Goal: Task Accomplishment & Management: Manage account settings

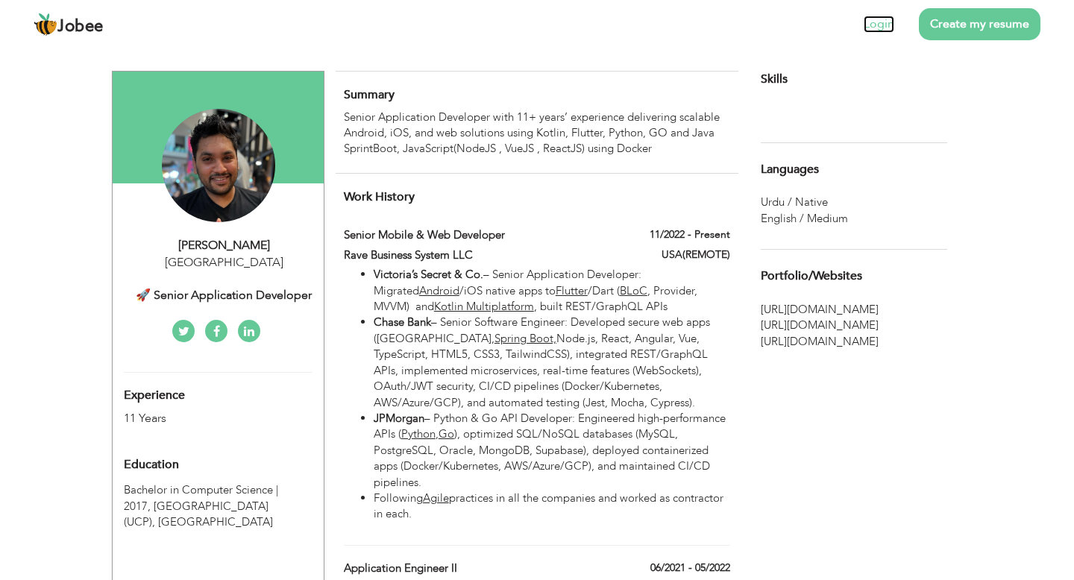
click at [876, 27] on link "Login" at bounding box center [879, 24] width 31 height 17
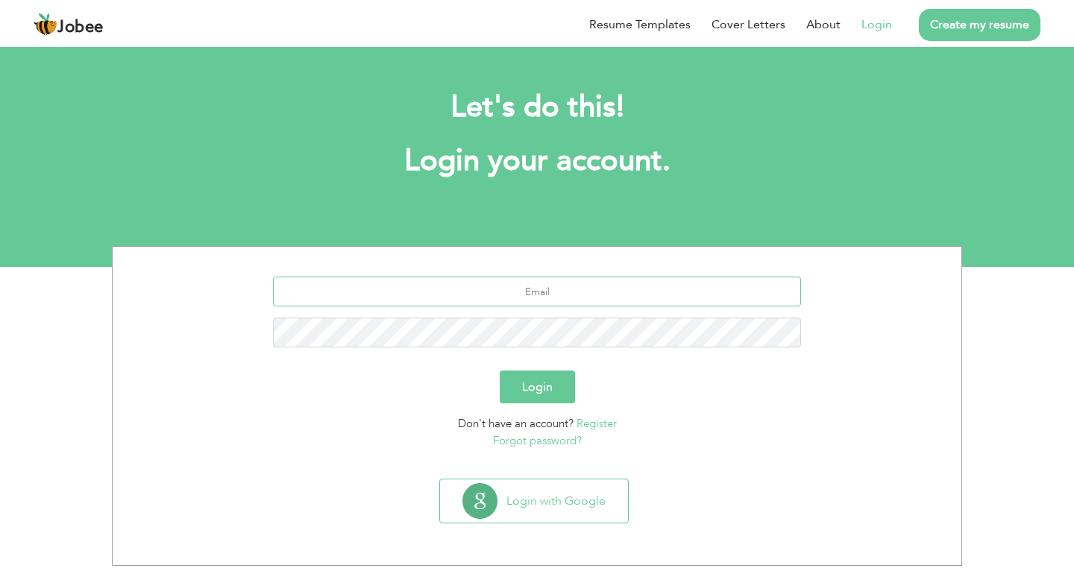
click at [540, 298] on input "text" at bounding box center [537, 292] width 529 height 30
type input "[EMAIL_ADDRESS][DOMAIN_NAME]"
click at [540, 392] on button "Login" at bounding box center [537, 387] width 75 height 33
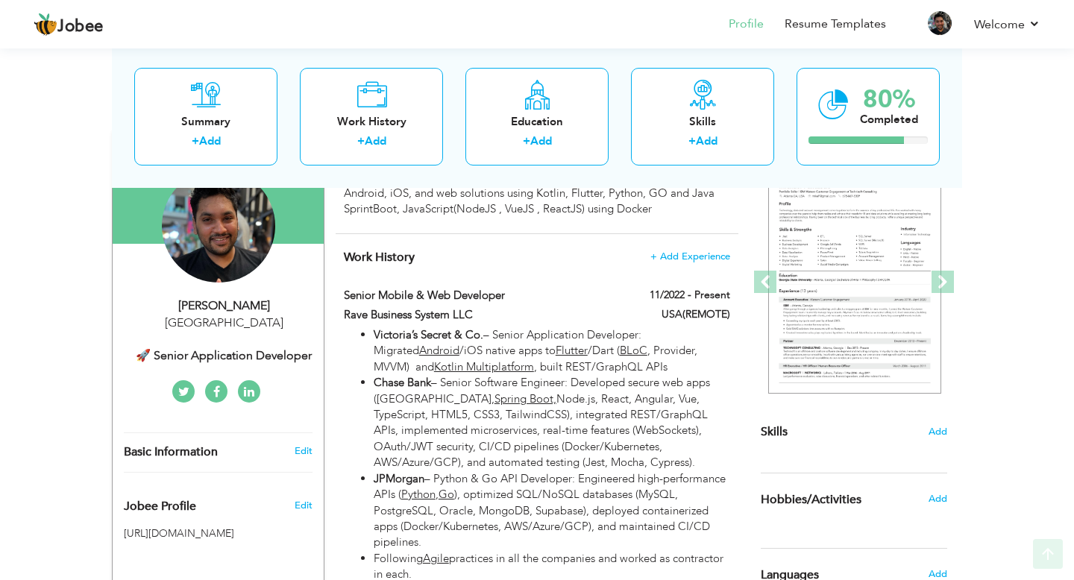
scroll to position [204, 0]
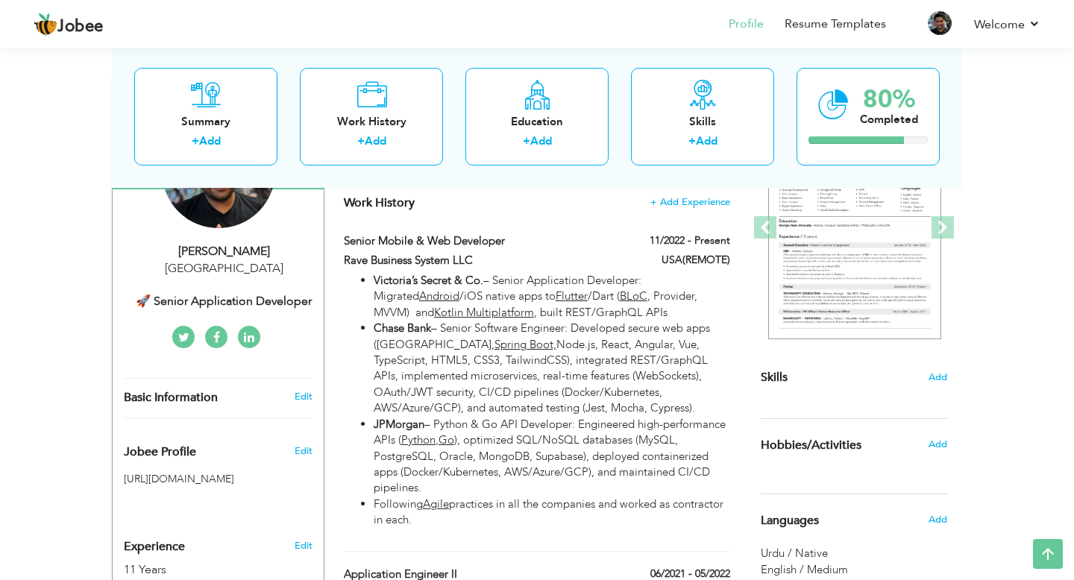
click at [282, 286] on div "Zulqurnain Haider Pakistan 🚀 Senior Application Developer" at bounding box center [218, 276] width 211 height 67
type input "Zulqurnain"
type input "Haider"
type input "+66637710897"
select select "number:166"
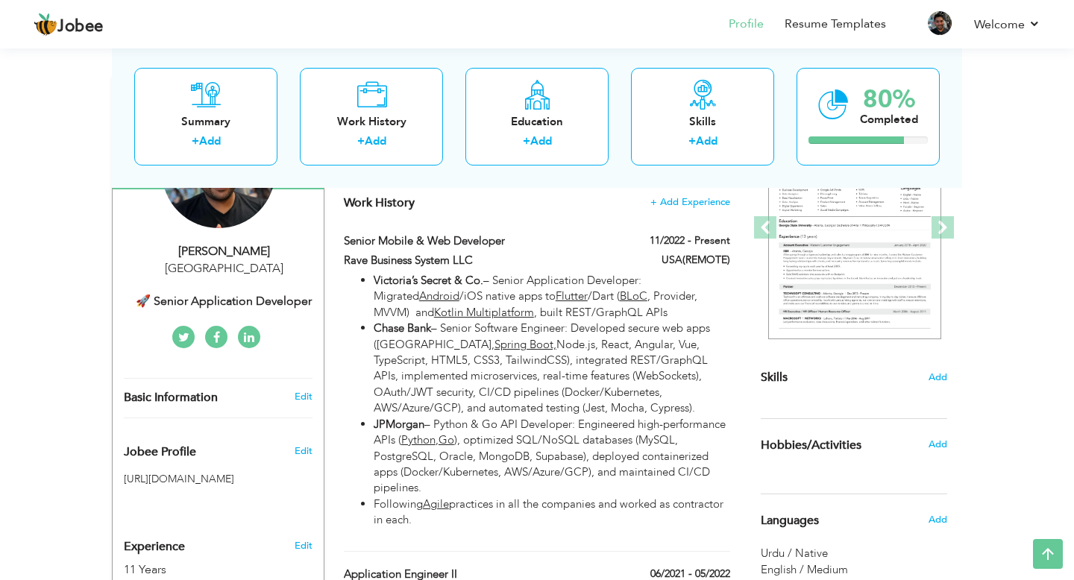
select select "number:13"
type input "🚀 Senior Application Developer"
type input "https://www.linkedin.com/in/zulqurnainjj"
type input "https://www.facebook.com/zulqurnainjj"
type input "https://x.com/zulqurnainjj"
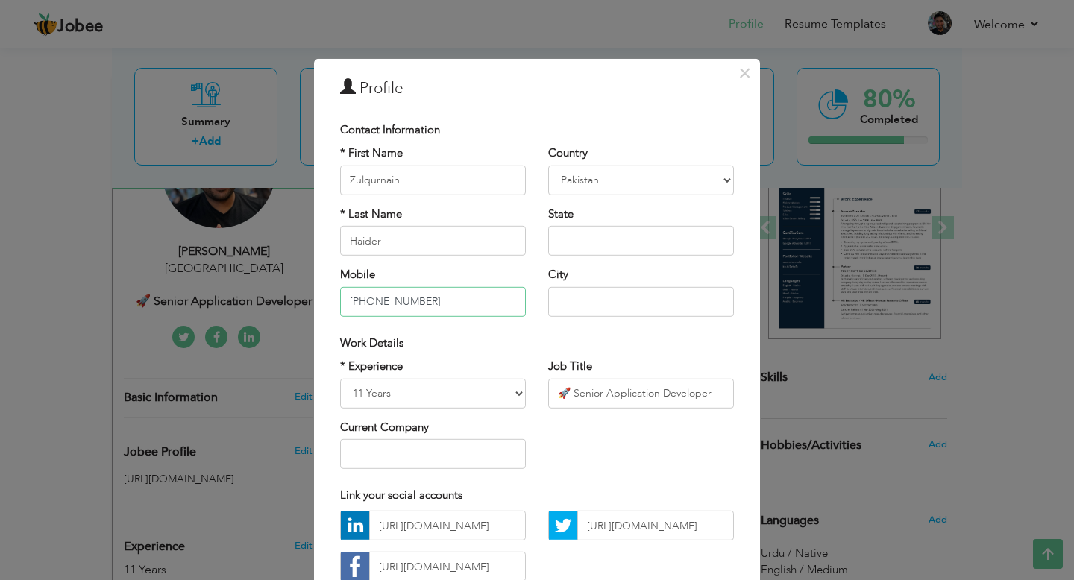
drag, startPoint x: 358, startPoint y: 304, endPoint x: 537, endPoint y: 301, distance: 179.0
click at [537, 301] on div "* First Name Zulqurnain * Last Name Haider Mobile +66637710897 Country Afghanis…" at bounding box center [537, 236] width 416 height 182
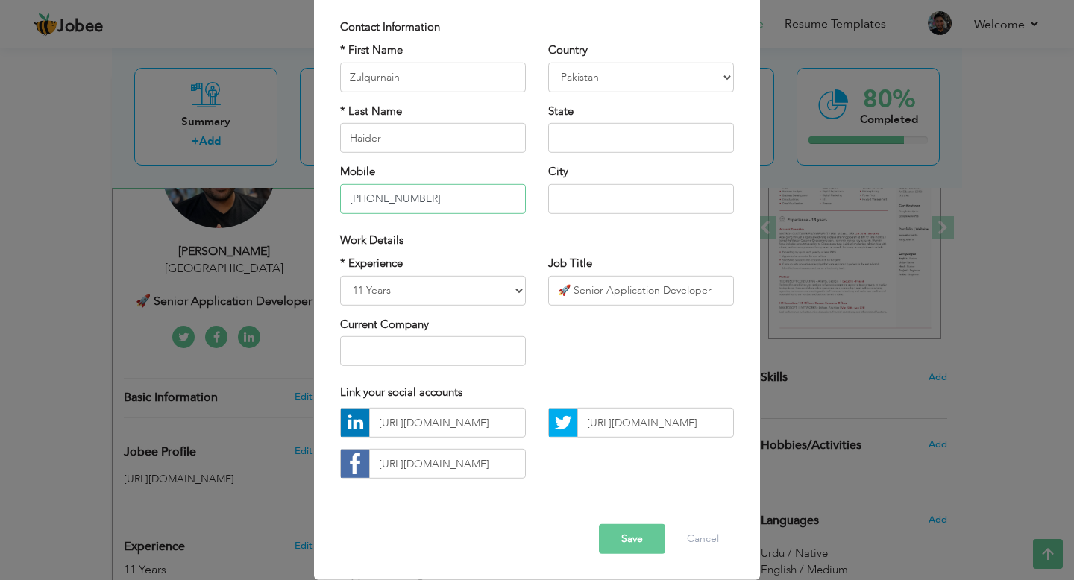
type input "[PHONE_NUMBER]"
click at [392, 291] on select "Entry Level Less than 1 Year 1 Year 2 Years 3 Years 4 Years 5 Years 6 Years 7 Y…" at bounding box center [433, 290] width 186 height 30
select select "number:10"
click at [340, 275] on select "Entry Level Less than 1 Year 1 Year 2 Years 3 Years 4 Years 5 Years 6 Years 7 Y…" at bounding box center [433, 290] width 186 height 30
click at [630, 541] on button "Save" at bounding box center [632, 539] width 66 height 30
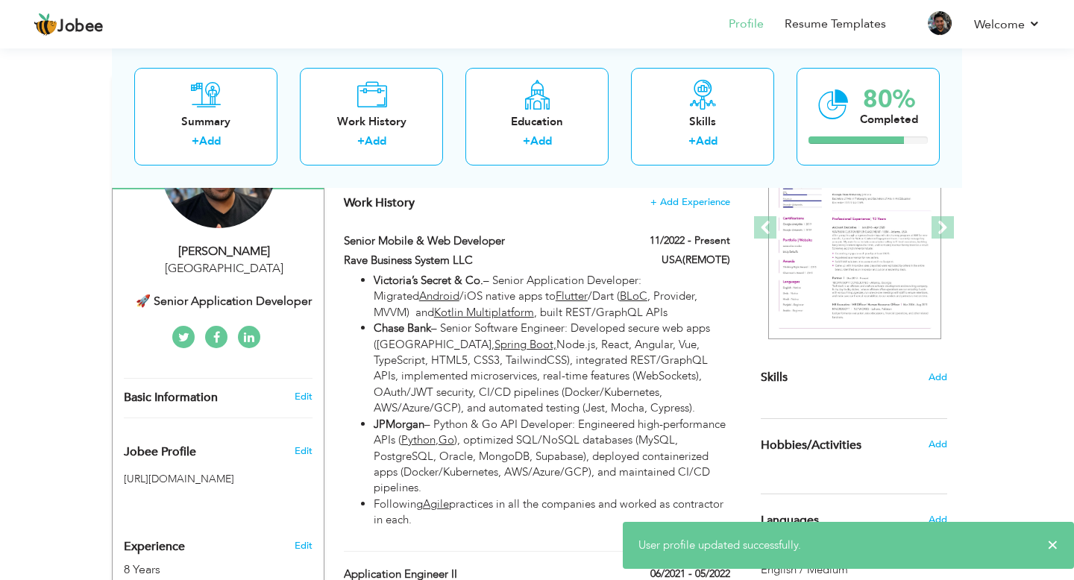
scroll to position [0, 0]
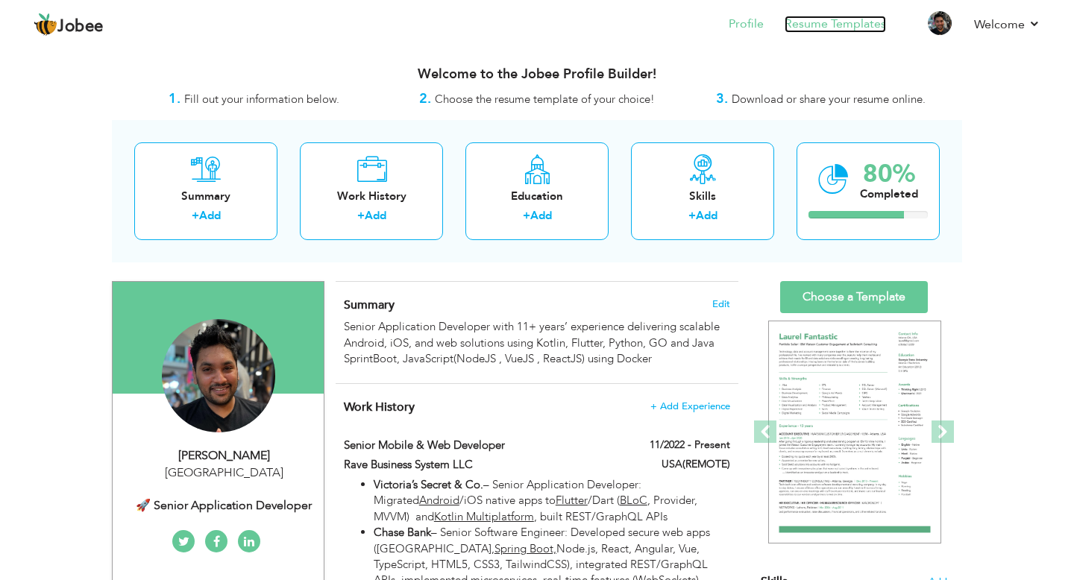
click at [851, 22] on link "Resume Templates" at bounding box center [835, 24] width 101 height 17
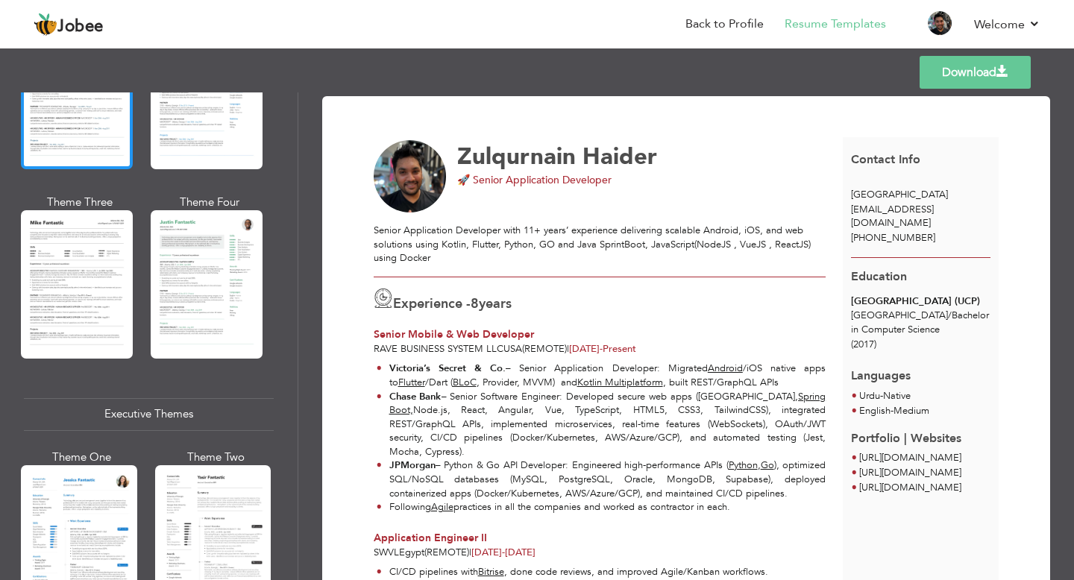
scroll to position [833, 0]
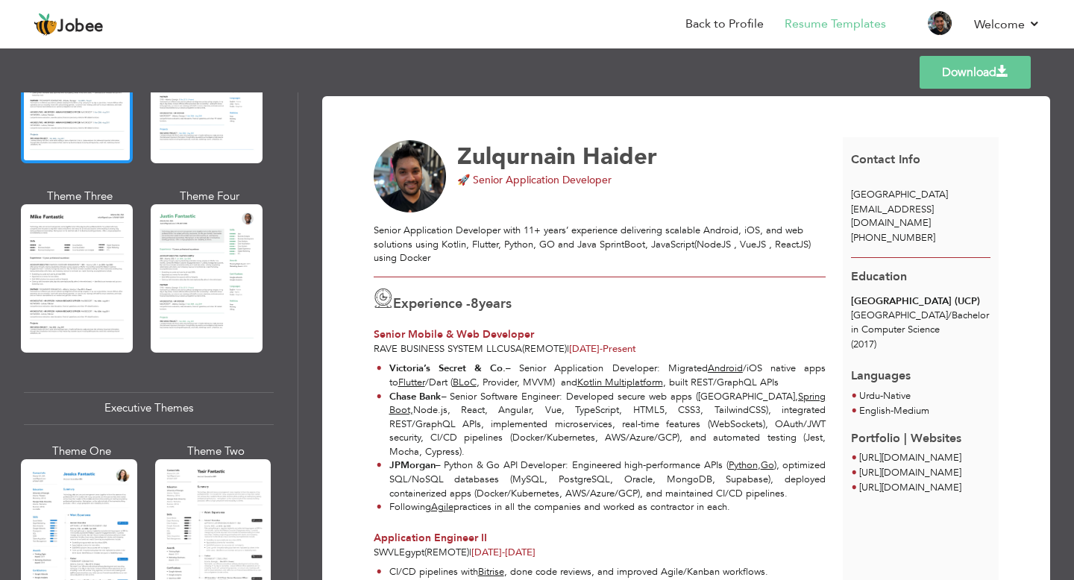
click at [101, 282] on div at bounding box center [77, 278] width 112 height 148
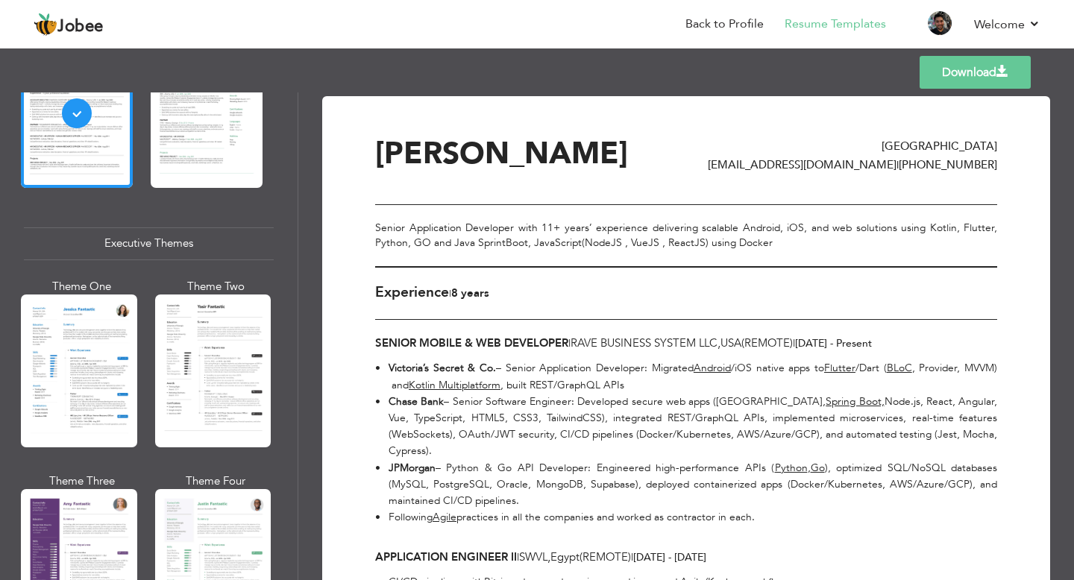
scroll to position [999, 0]
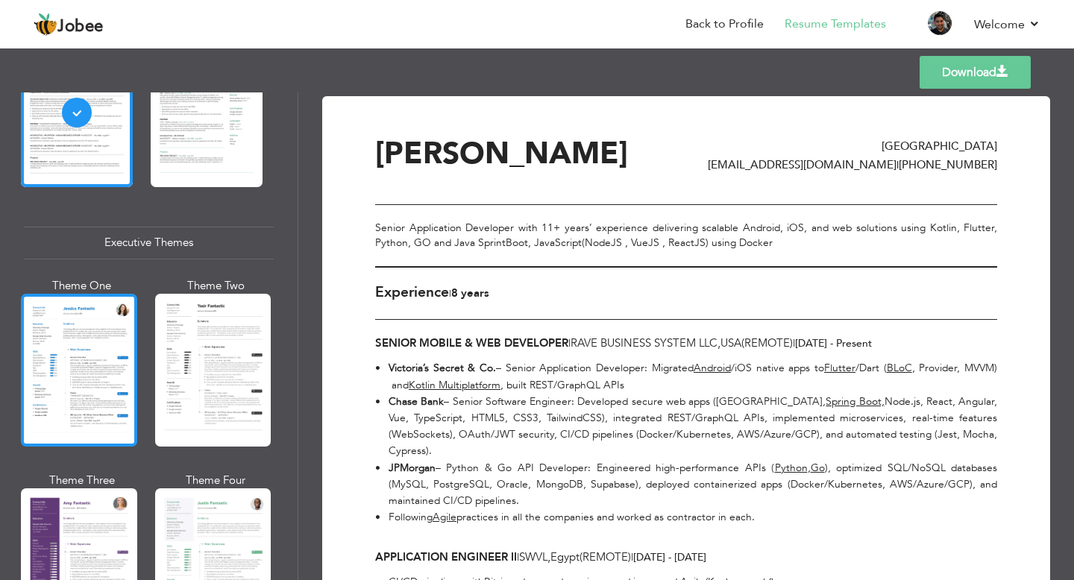
click at [91, 351] on div at bounding box center [79, 370] width 116 height 153
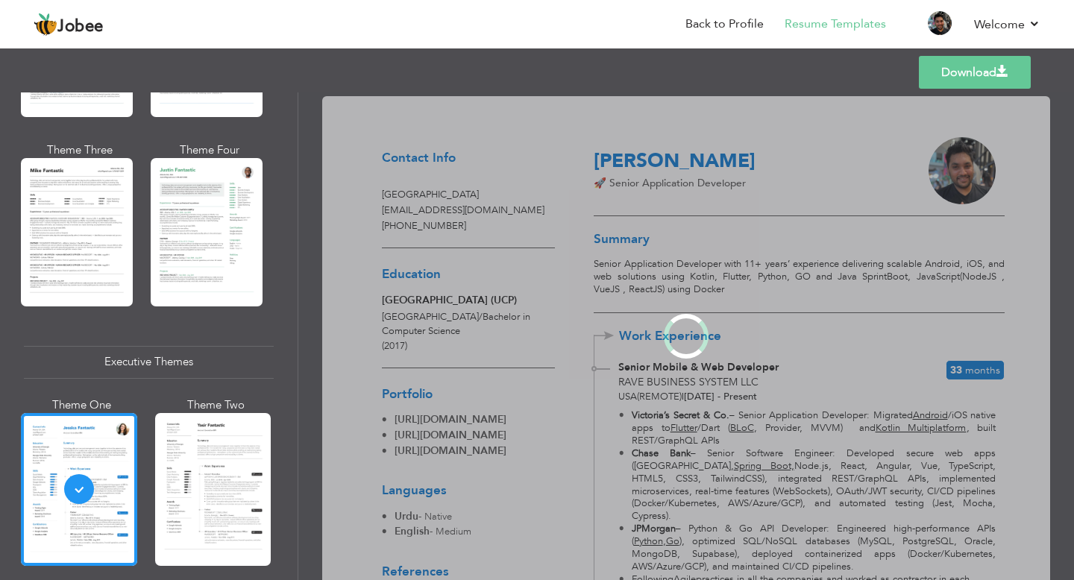
scroll to position [876, 0]
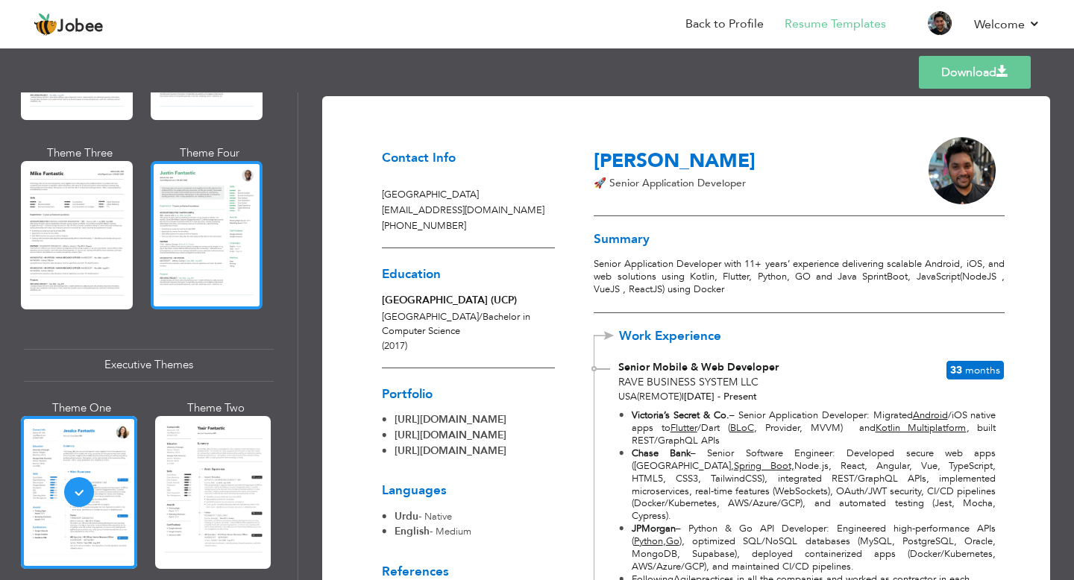
click at [197, 260] on div at bounding box center [207, 235] width 112 height 148
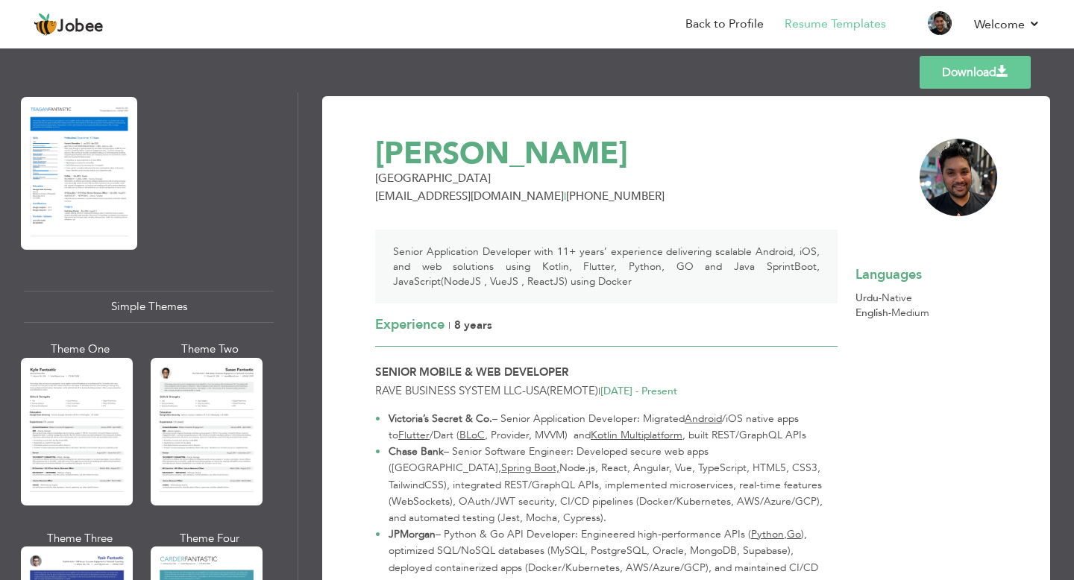
scroll to position [2429, 0]
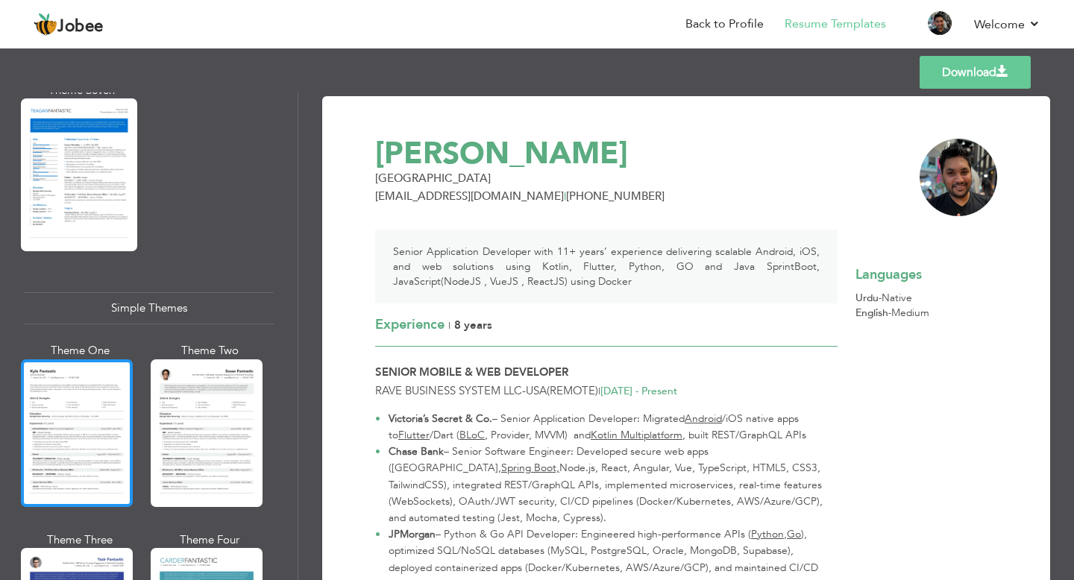
click at [93, 406] on div at bounding box center [77, 434] width 112 height 148
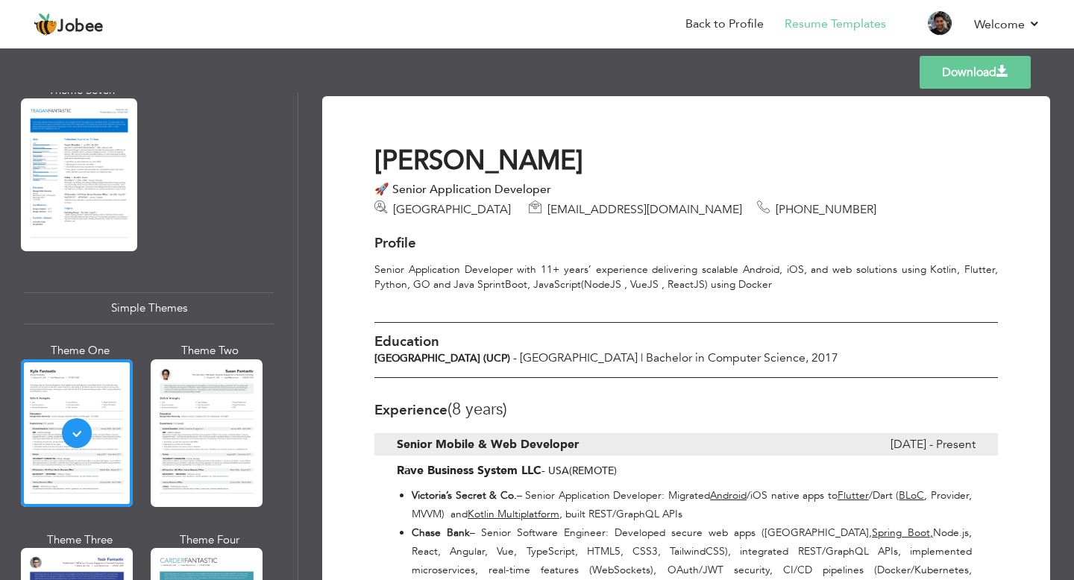
click at [219, 394] on div at bounding box center [207, 434] width 112 height 148
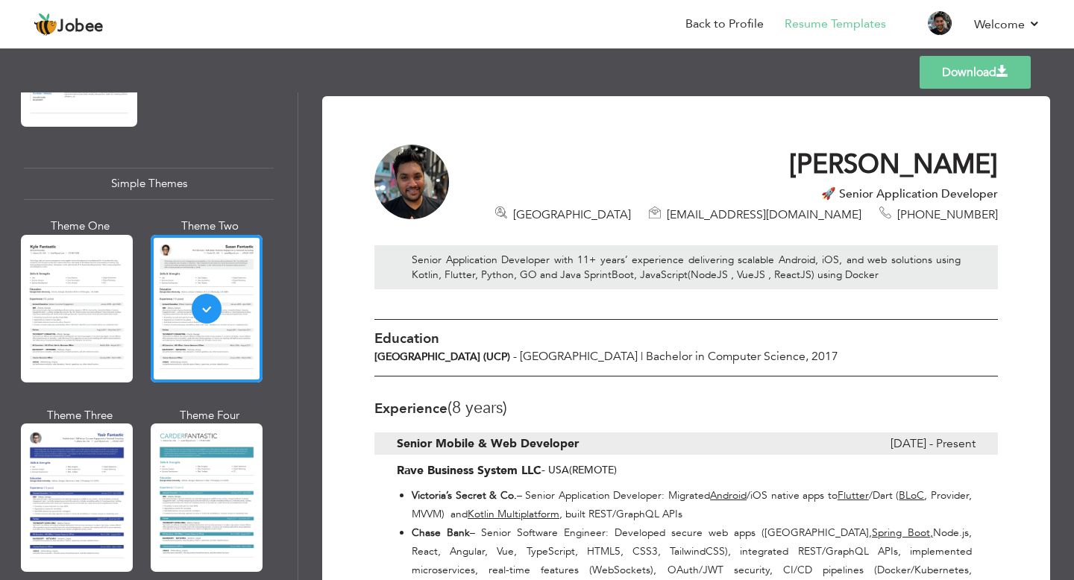
scroll to position [2552, 0]
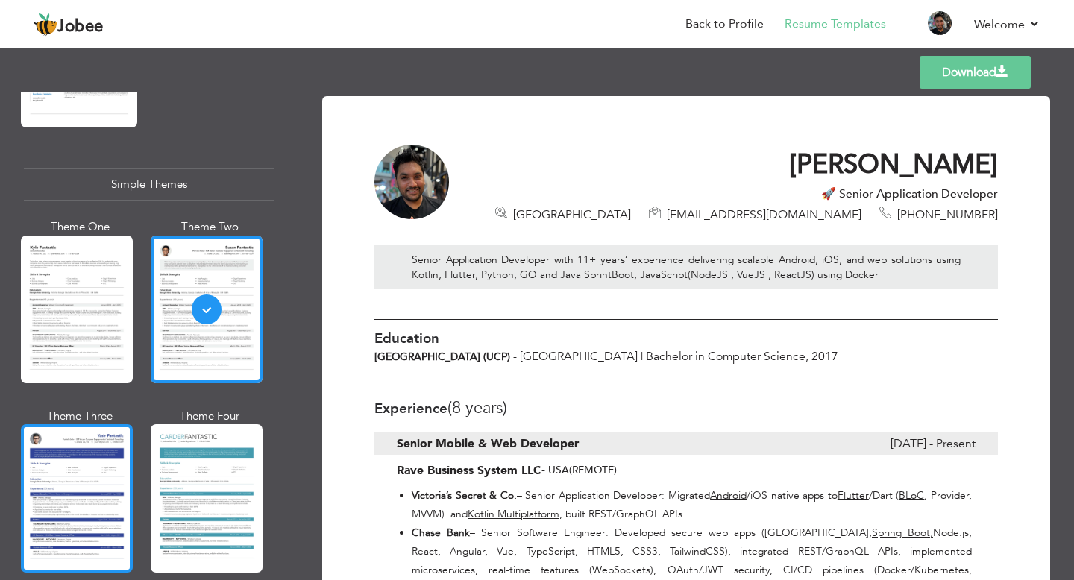
click at [84, 450] on div at bounding box center [77, 498] width 112 height 148
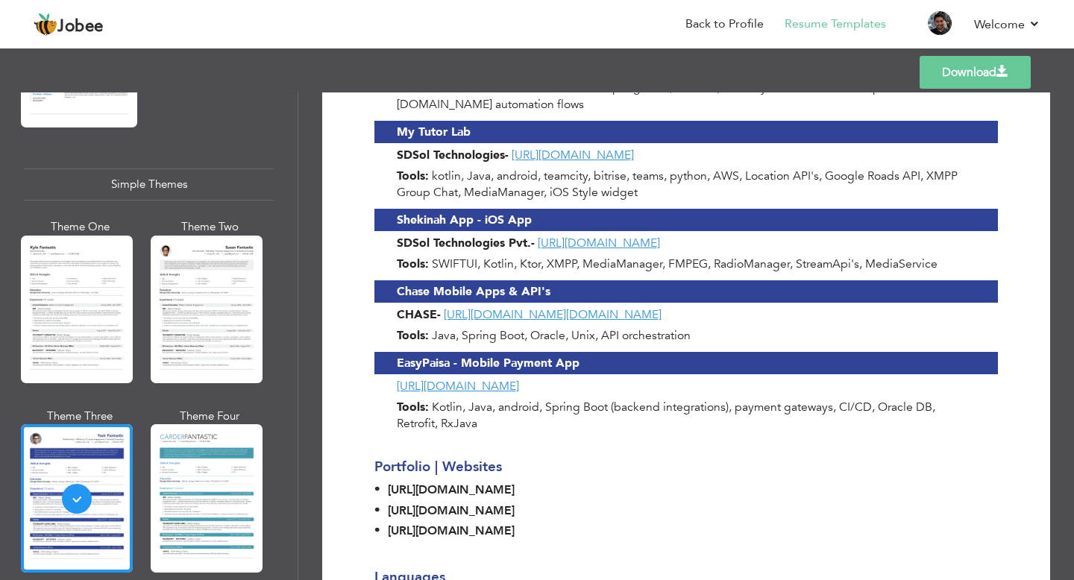
scroll to position [2286, 0]
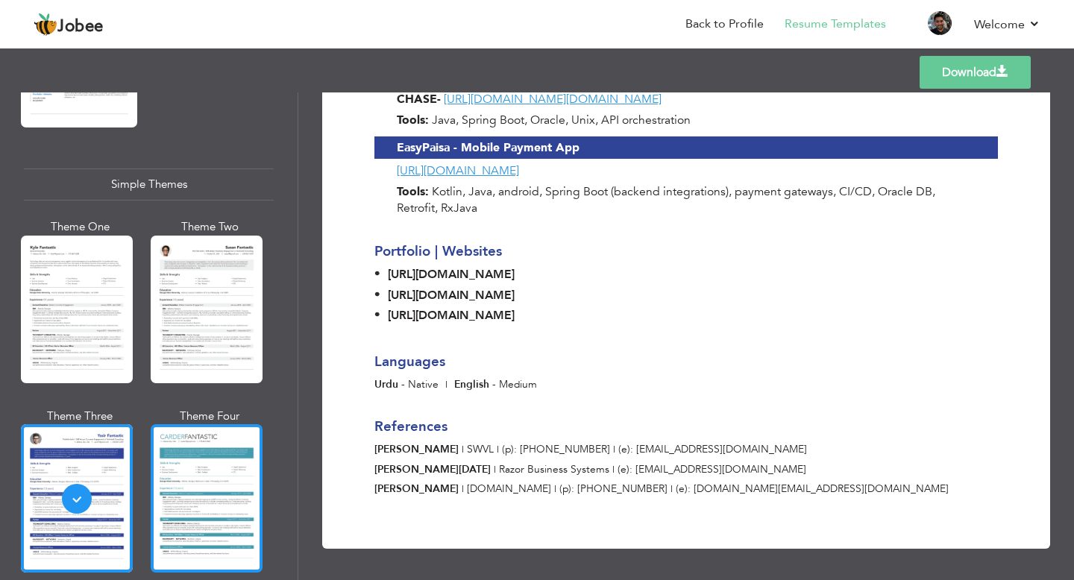
click at [221, 465] on div at bounding box center [207, 498] width 112 height 148
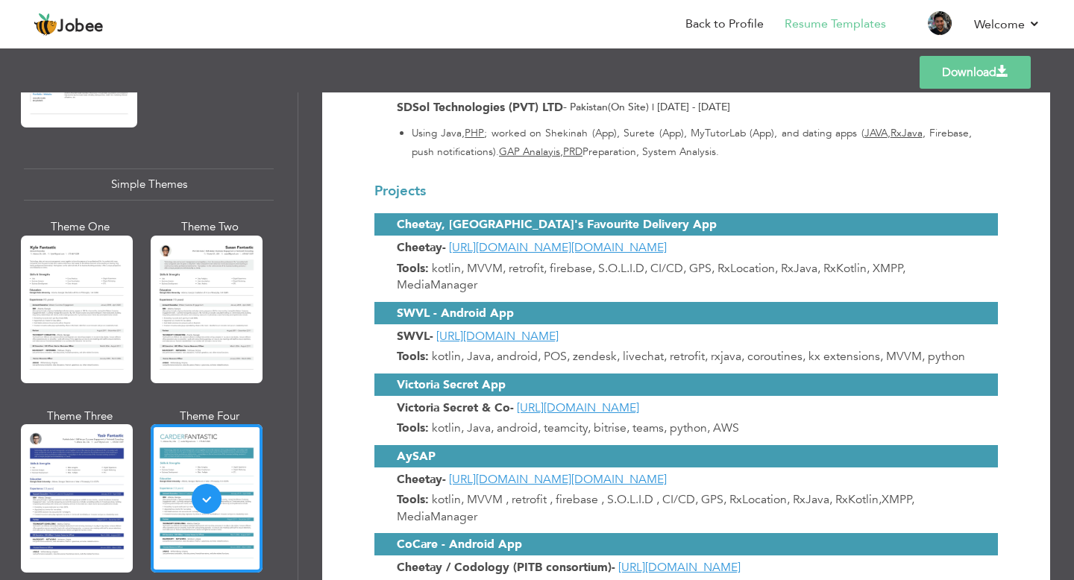
scroll to position [1094, 0]
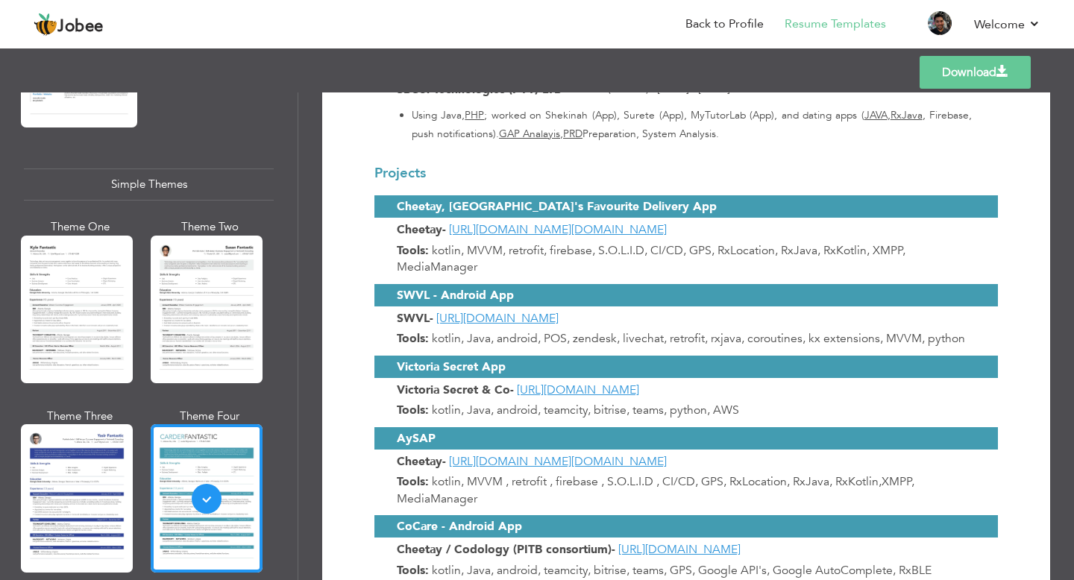
click at [993, 75] on link "Download" at bounding box center [975, 72] width 111 height 33
